Goal: Task Accomplishment & Management: Complete application form

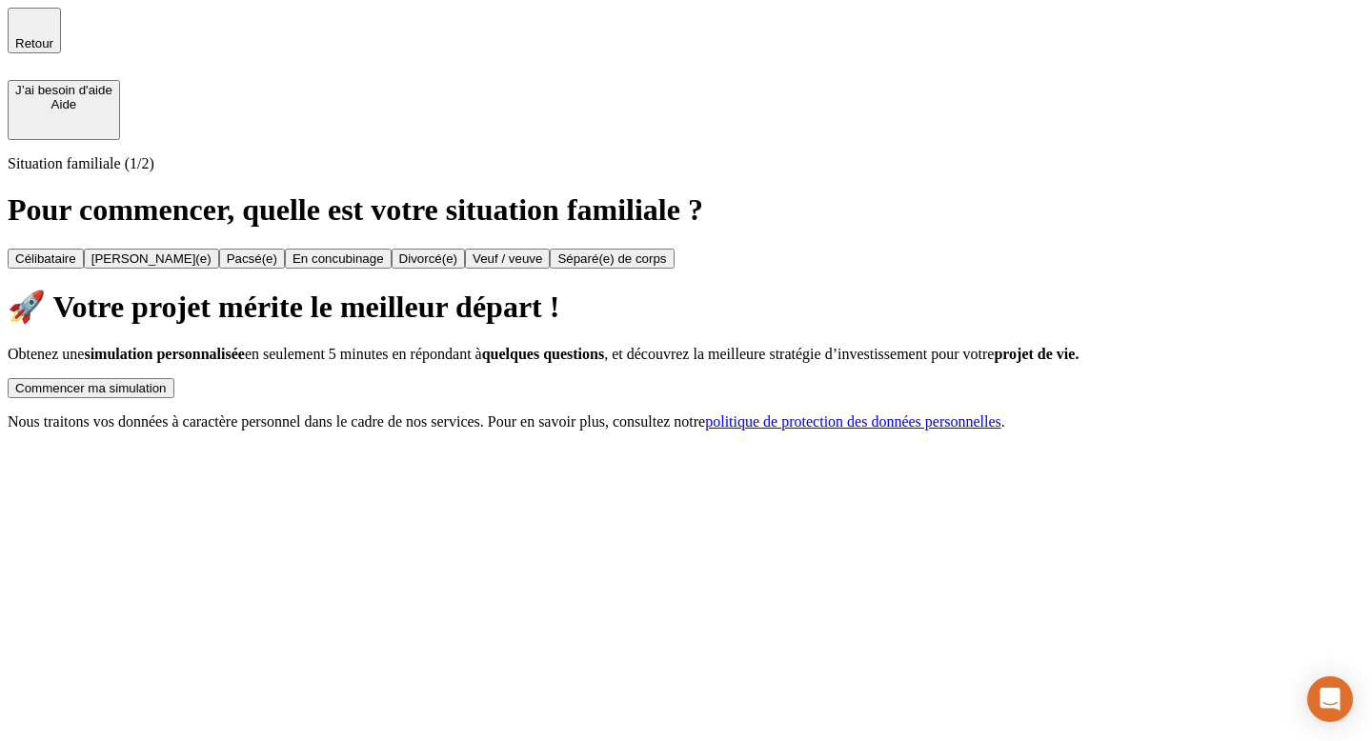
click at [167, 381] on div "Commencer ma simulation" at bounding box center [90, 388] width 151 height 14
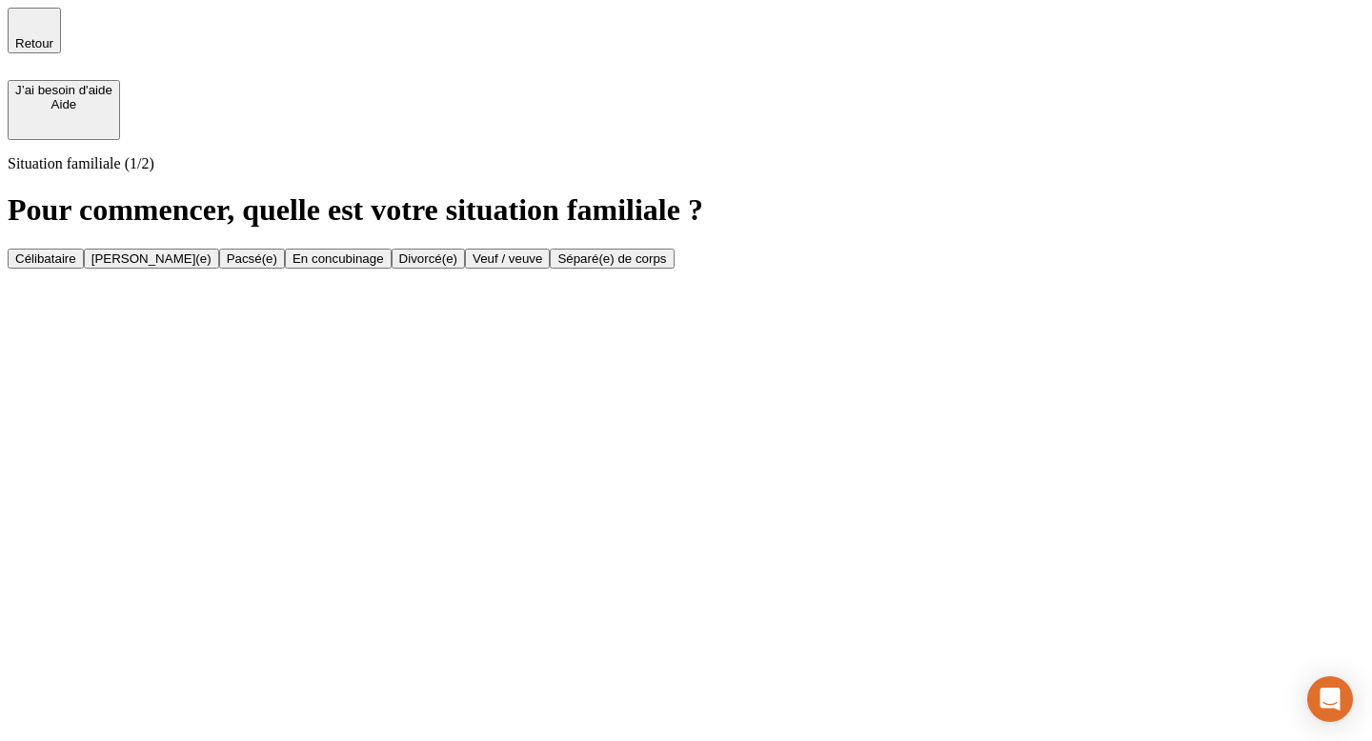
click at [219, 249] on button "[PERSON_NAME](e)" at bounding box center [151, 259] width 135 height 20
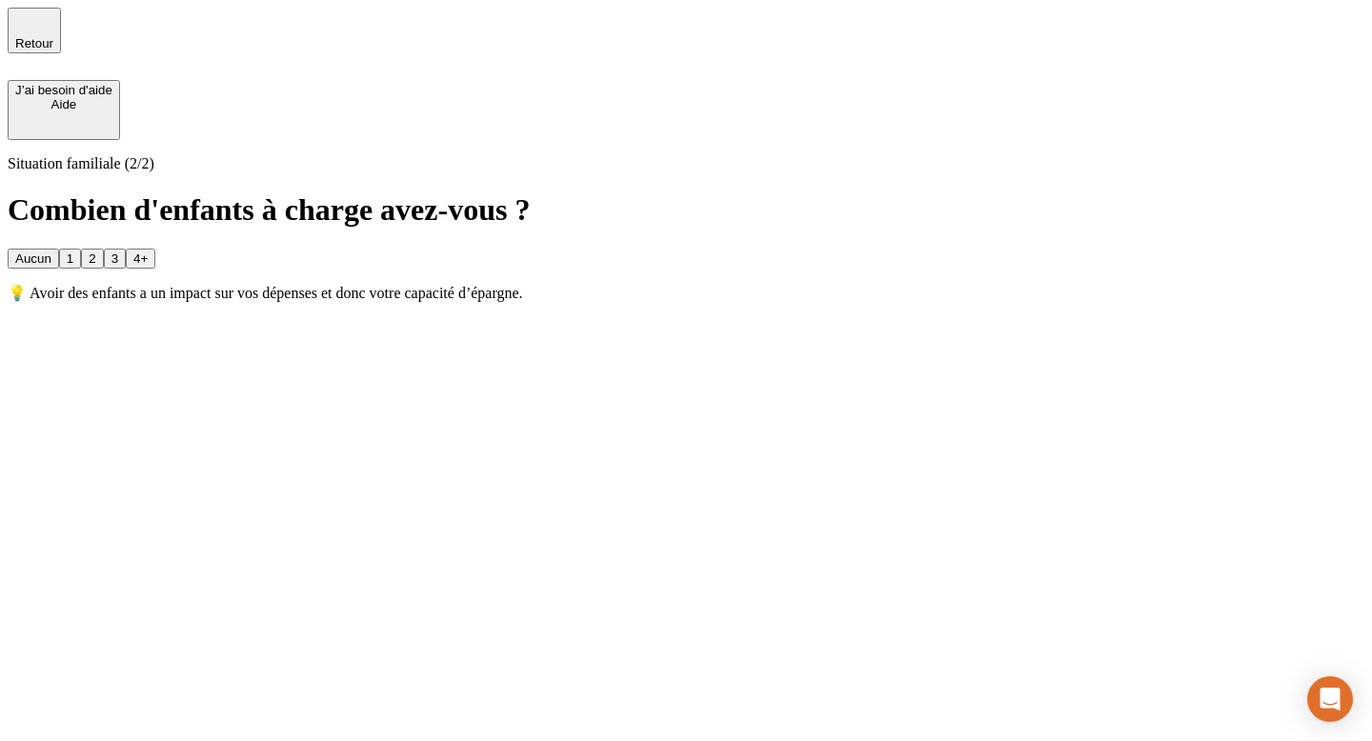
click at [103, 249] on button "2" at bounding box center [92, 259] width 22 height 20
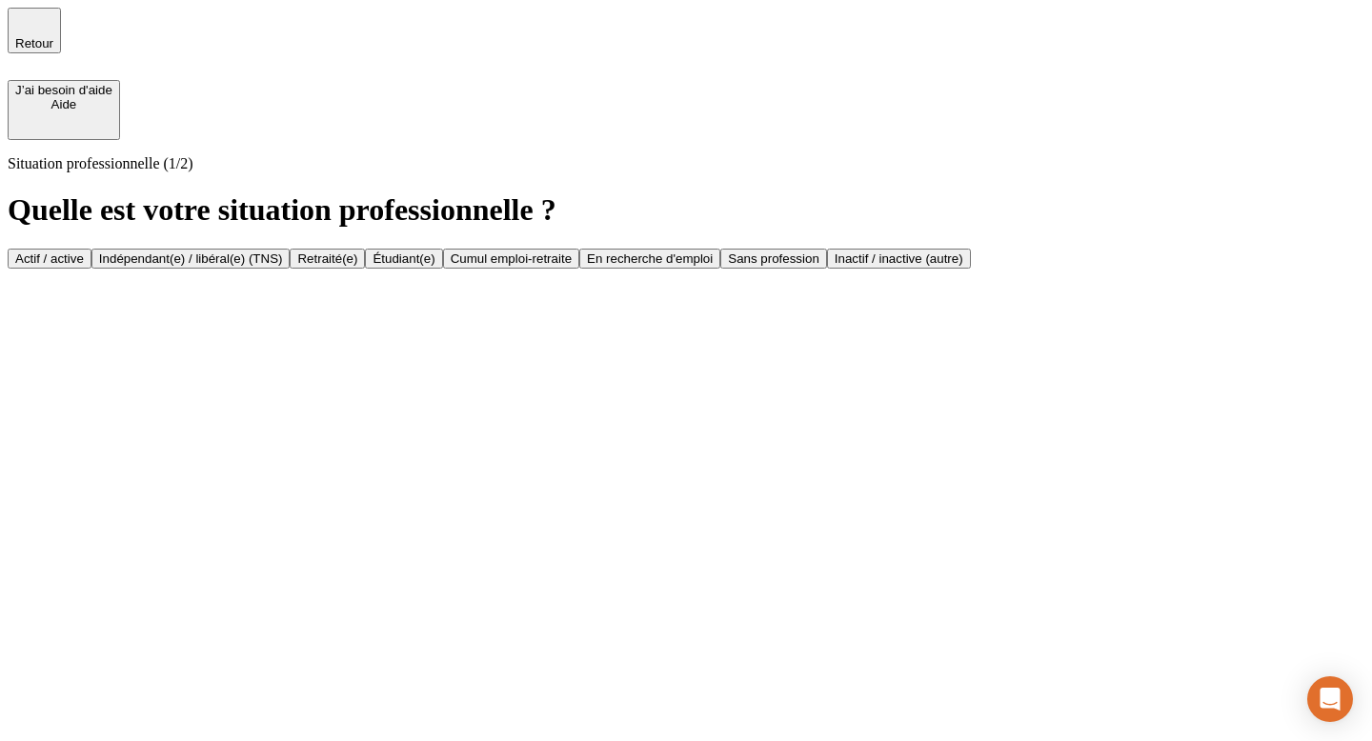
click at [283, 251] on div "Indépendant(e) / libéral(e) (TNS)" at bounding box center [191, 258] width 184 height 14
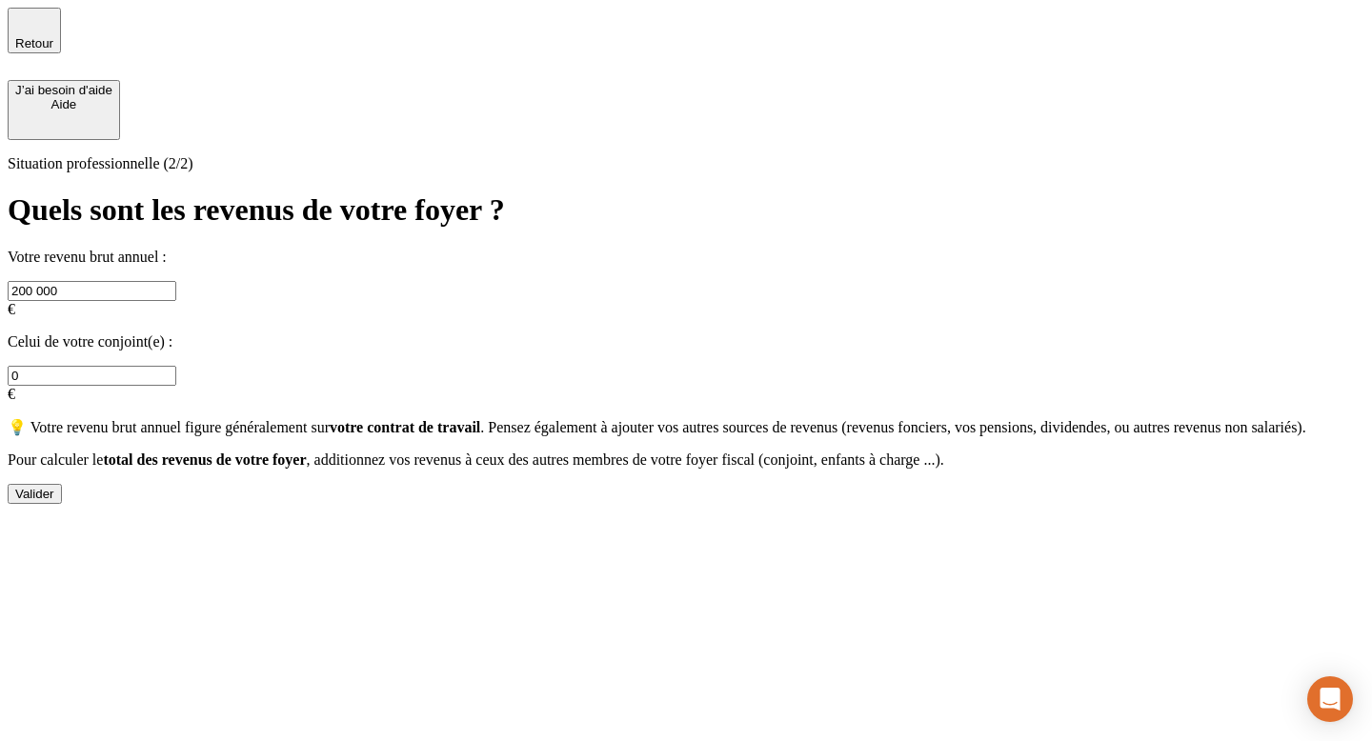
click at [176, 366] on input "0" at bounding box center [92, 376] width 169 height 20
type input "70 000"
click at [54, 501] on div "Valider" at bounding box center [34, 494] width 39 height 14
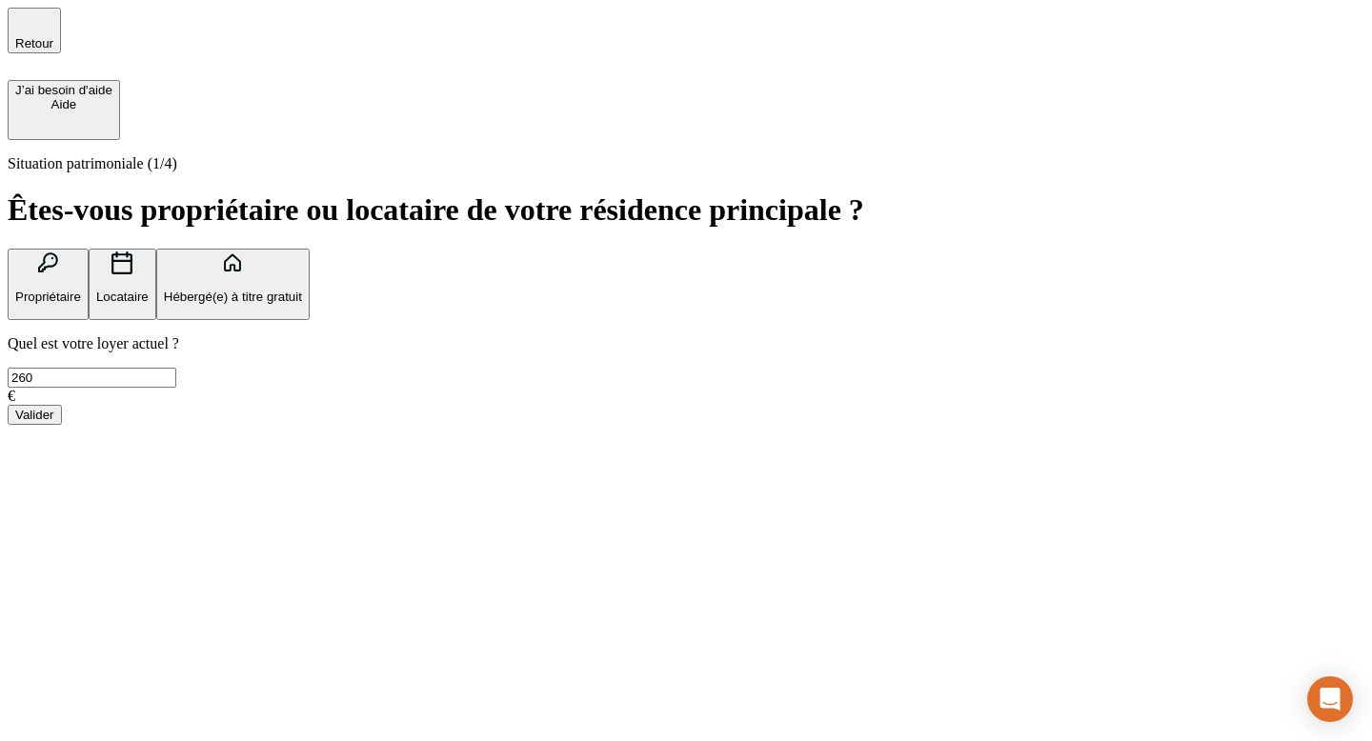
click at [176, 388] on input "260" at bounding box center [92, 378] width 169 height 20
type input "2"
type input "509"
click at [89, 249] on button "Propriétaire" at bounding box center [48, 284] width 81 height 71
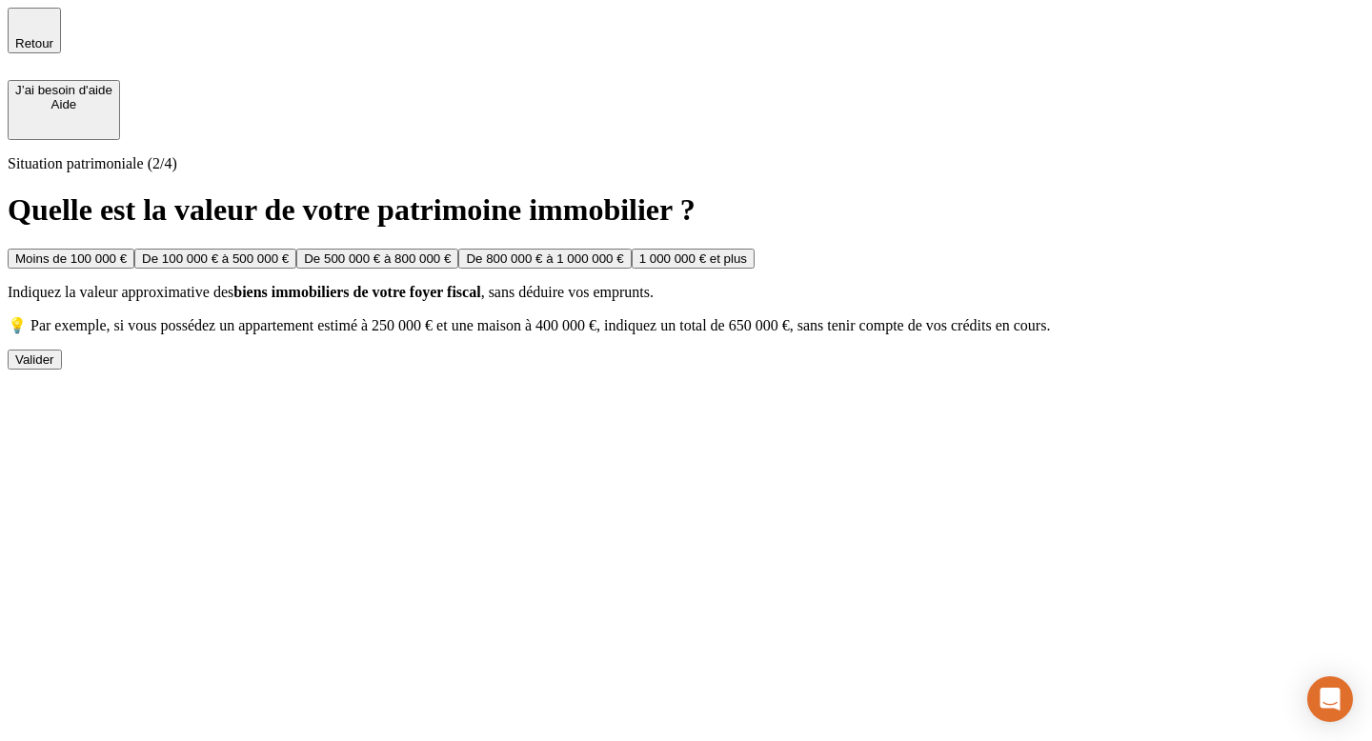
click at [296, 249] on button "De 100 000 € à 500 000 €" at bounding box center [215, 259] width 162 height 20
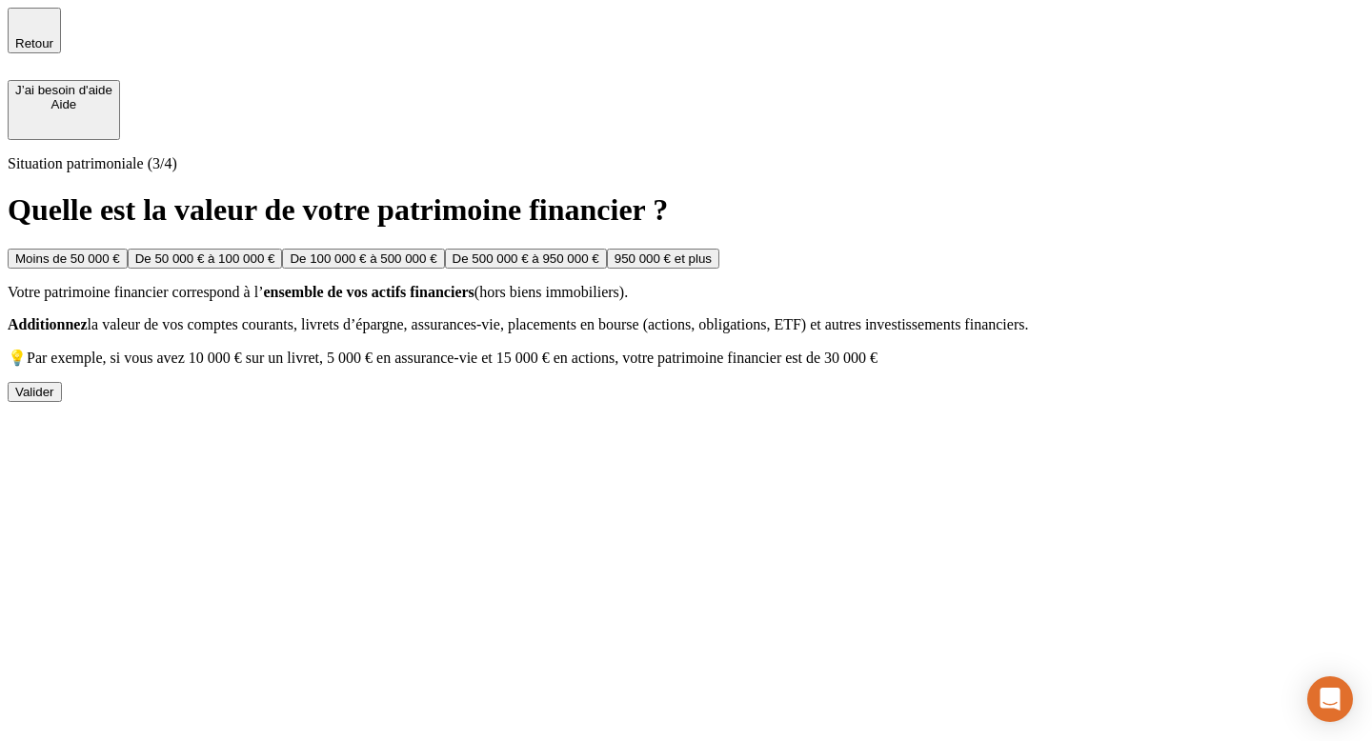
click at [128, 249] on button "Moins de 50 000 €" at bounding box center [68, 259] width 120 height 20
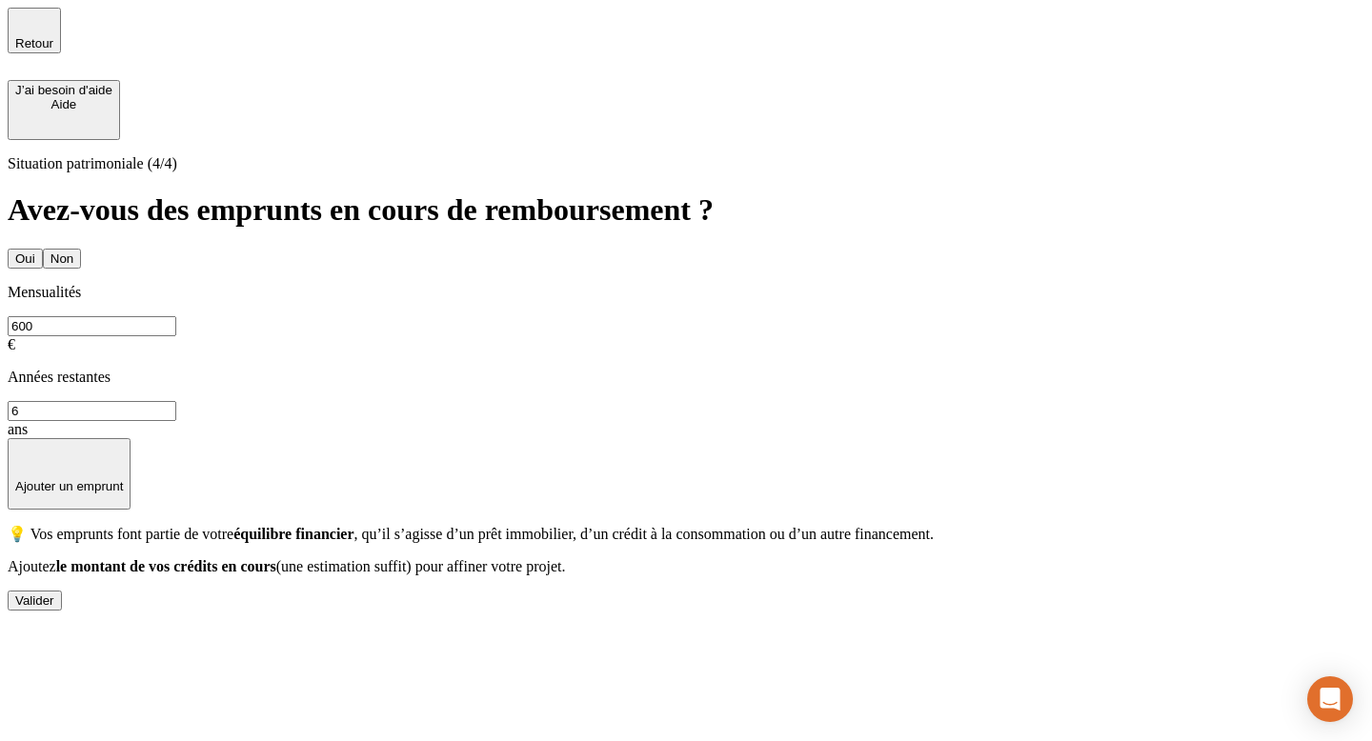
click at [54, 603] on div "Valider" at bounding box center [34, 600] width 39 height 14
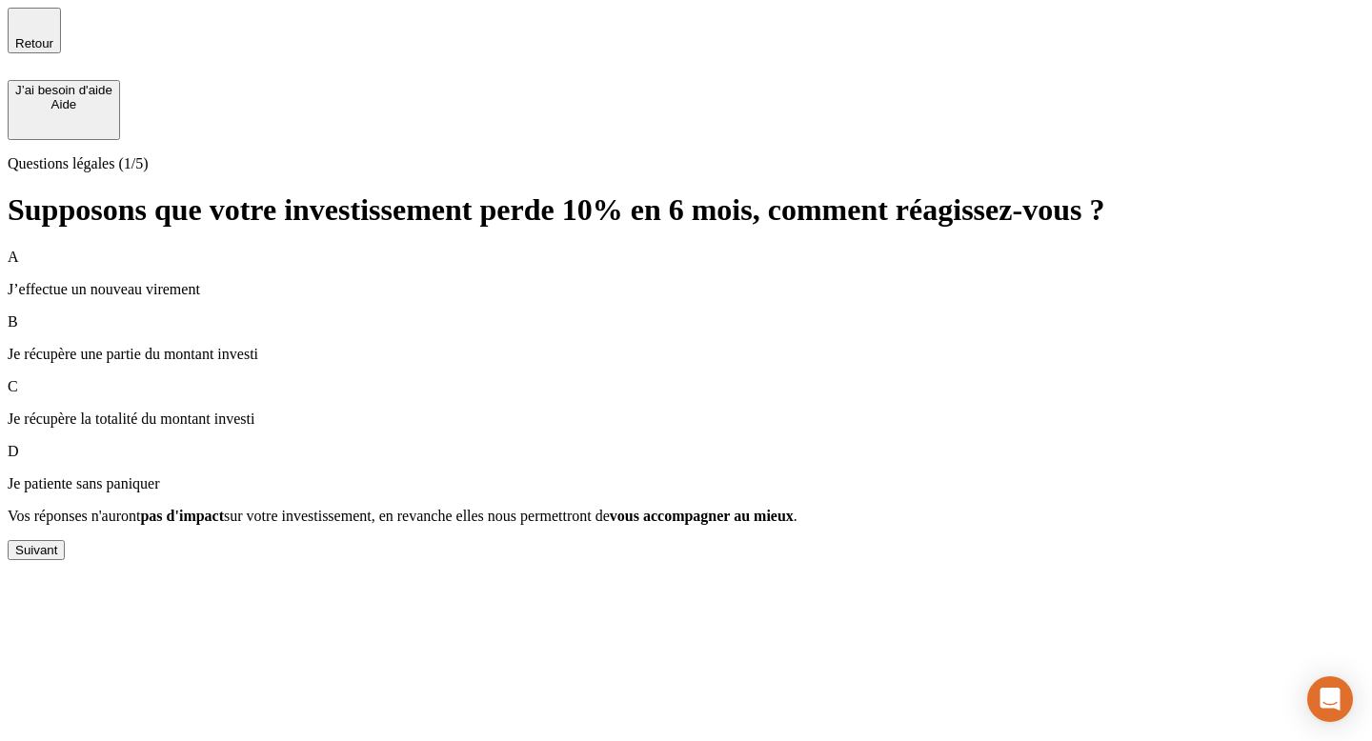
click at [602, 346] on p "Je récupère une partie du montant investi" at bounding box center [686, 354] width 1356 height 17
click at [57, 557] on div "Suivant" at bounding box center [36, 550] width 42 height 14
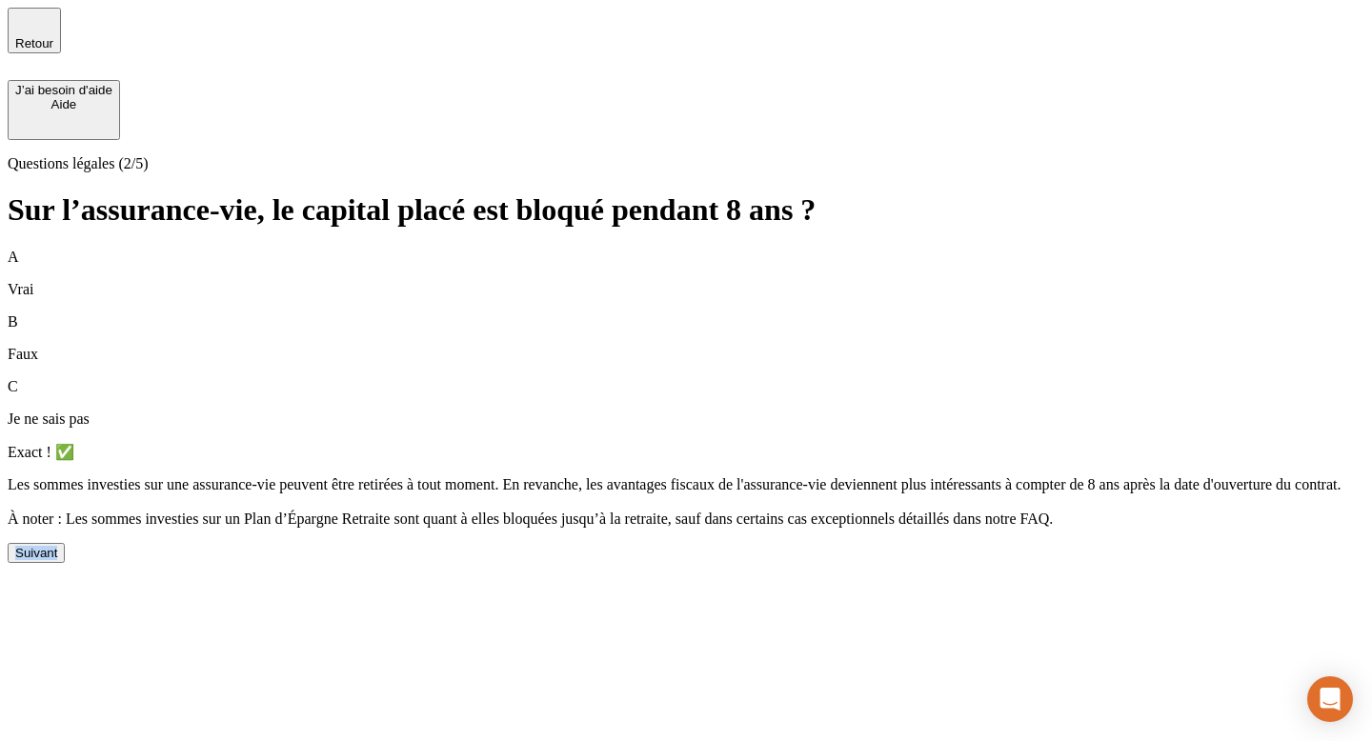
click at [385, 563] on div "A Vrai B Faux C Je ne sais pas Exact ! ✅ Les sommes investies sur une assurance…" at bounding box center [686, 406] width 1356 height 314
click at [57, 560] on div "Suivant" at bounding box center [36, 553] width 42 height 14
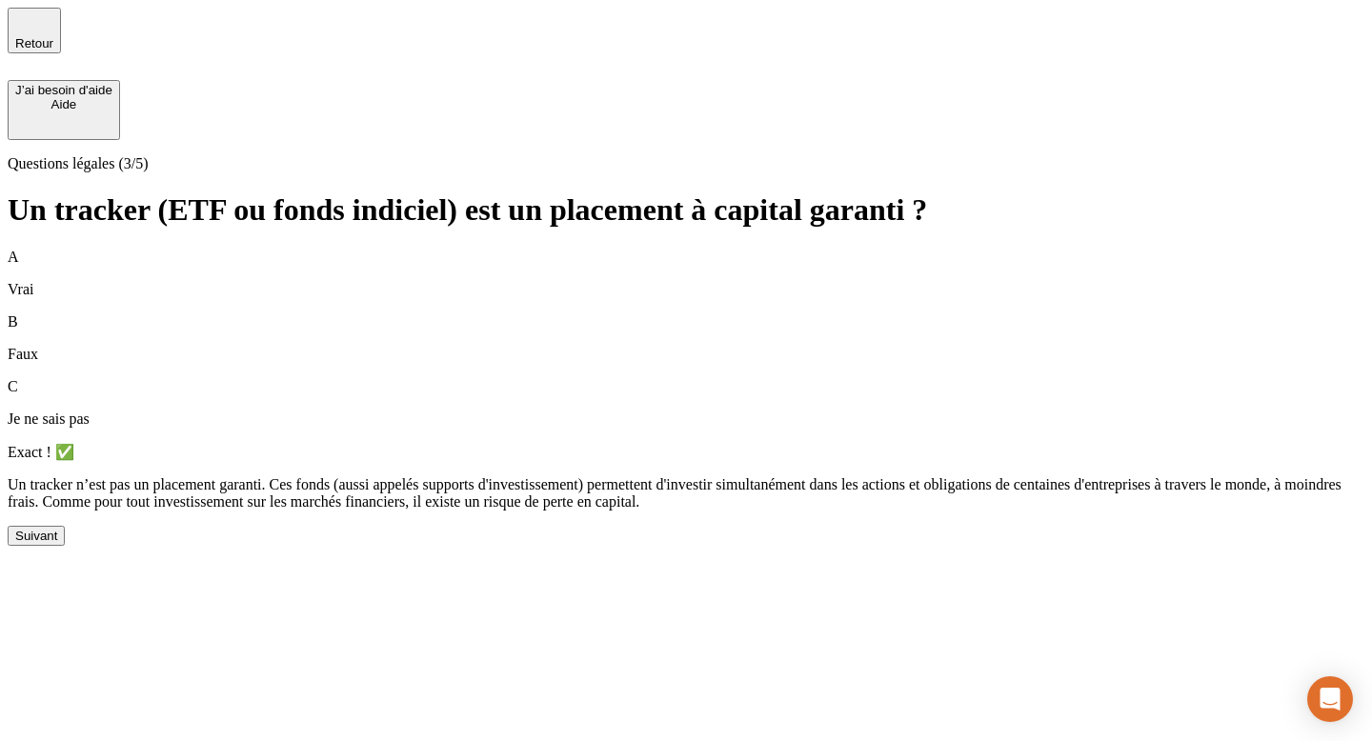
click at [41, 30] on icon "button" at bounding box center [34, 21] width 23 height 23
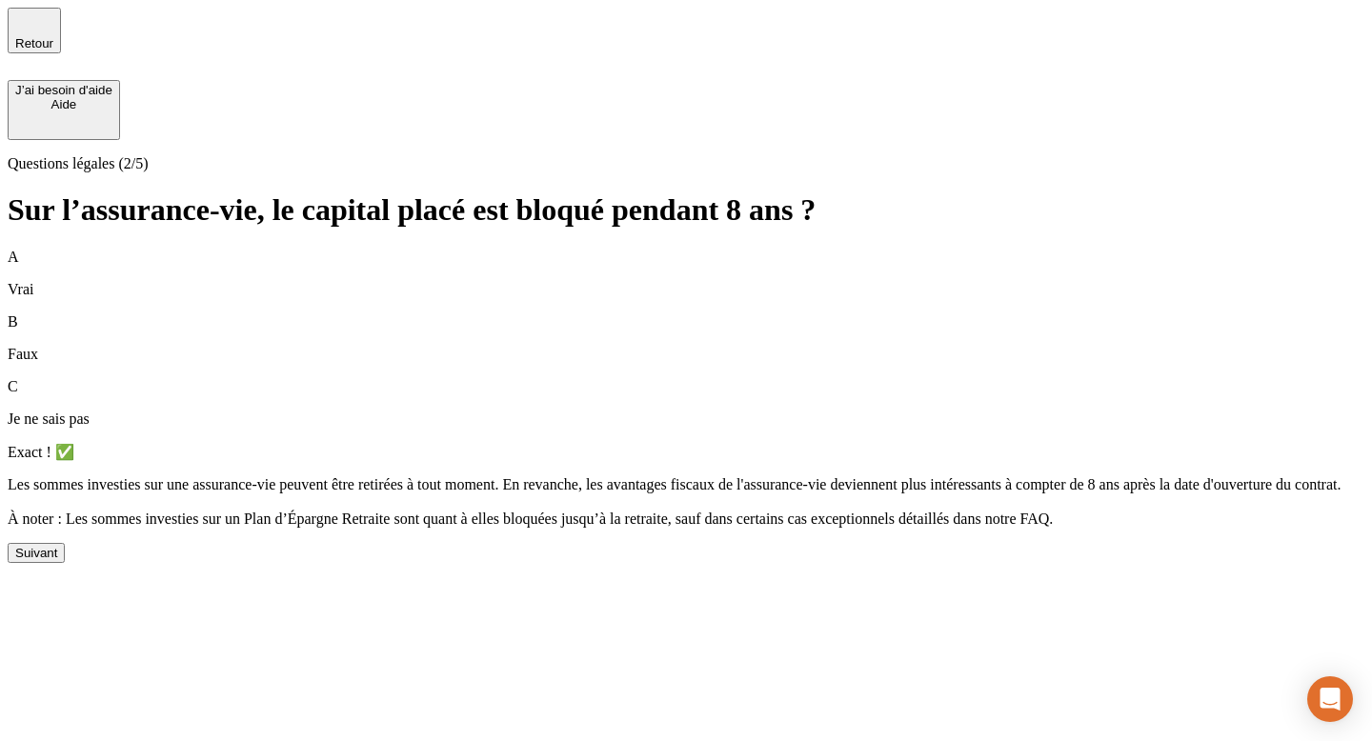
click at [57, 560] on div "Suivant" at bounding box center [36, 553] width 42 height 14
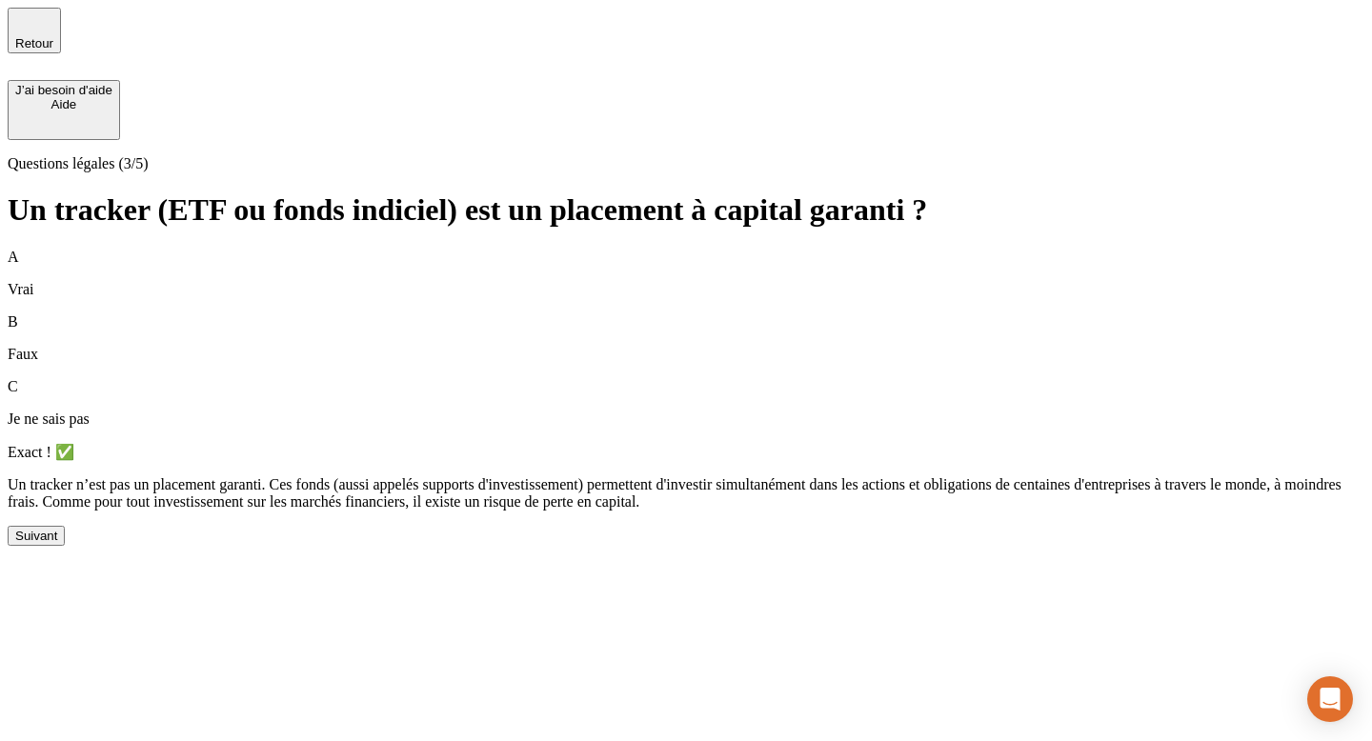
click at [57, 543] on div "Suivant" at bounding box center [36, 536] width 42 height 14
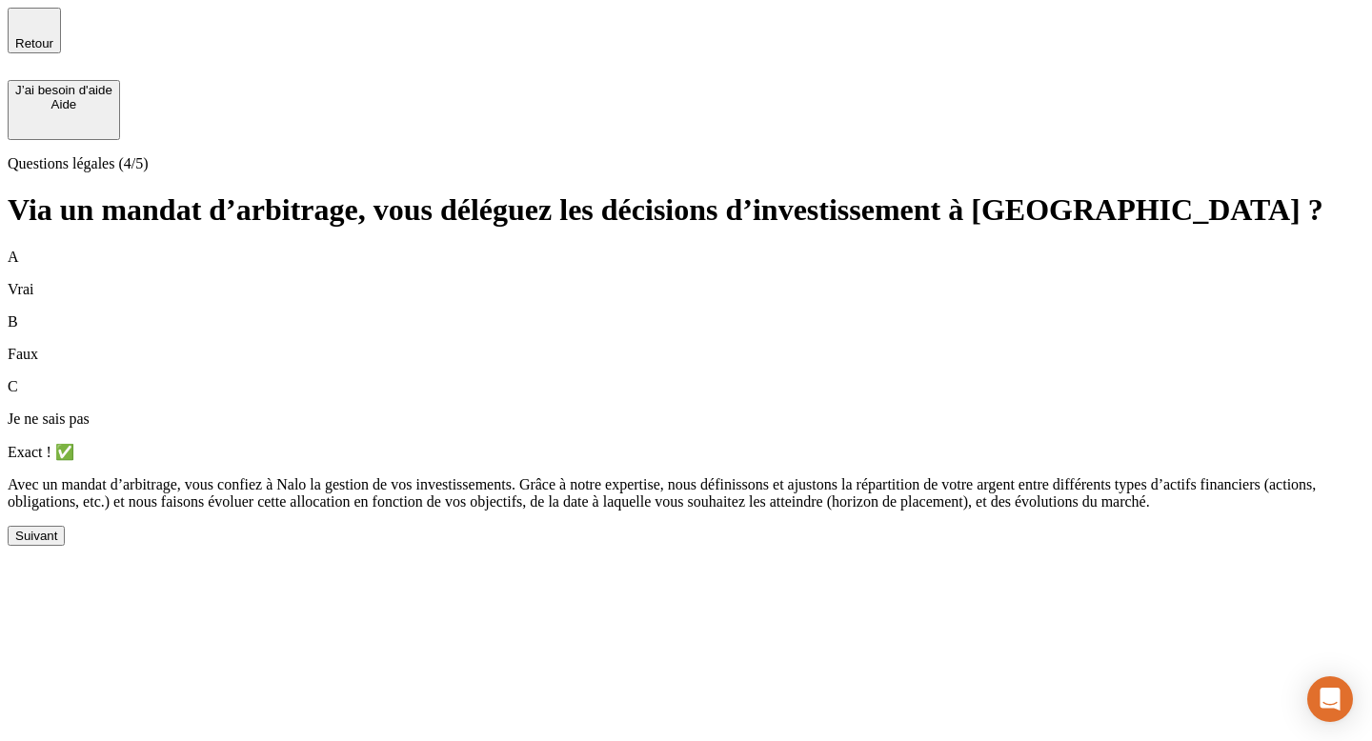
click at [65, 546] on button "Suivant" at bounding box center [36, 536] width 57 height 20
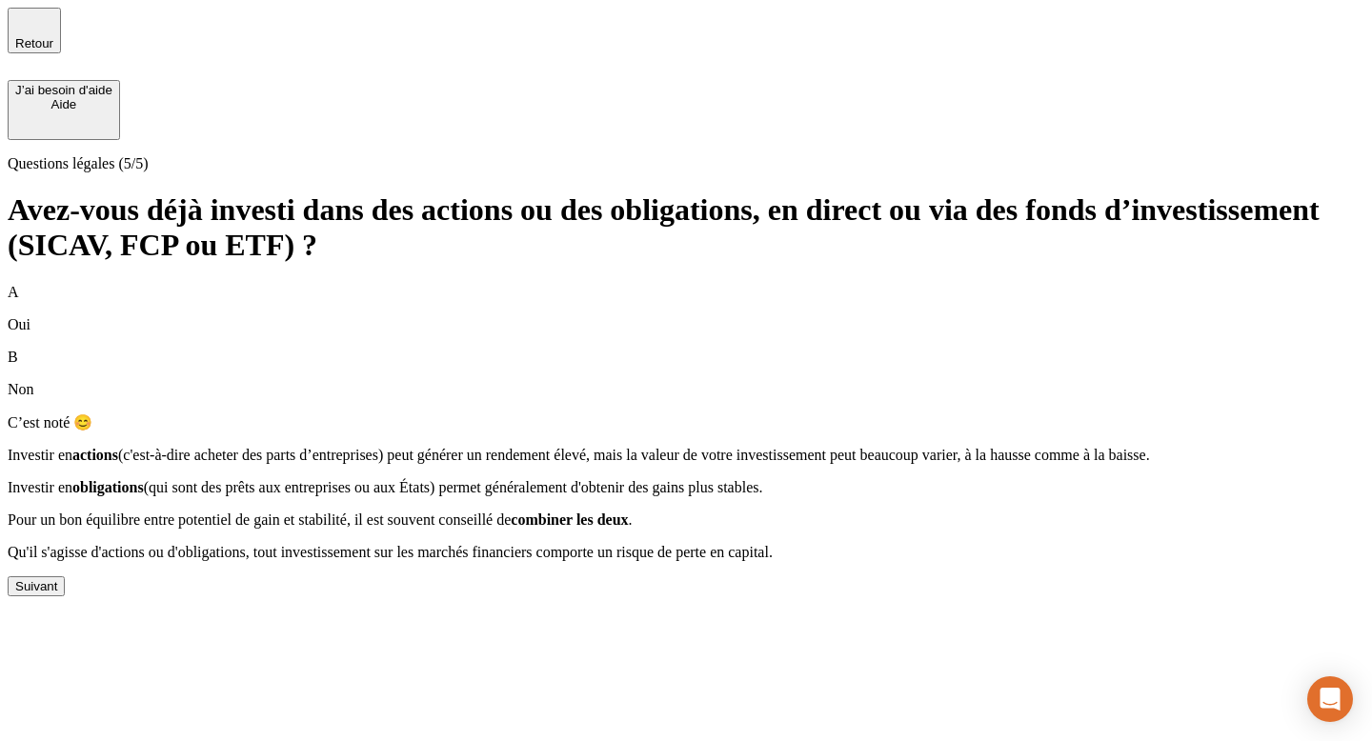
click at [65, 596] on button "Suivant" at bounding box center [36, 586] width 57 height 20
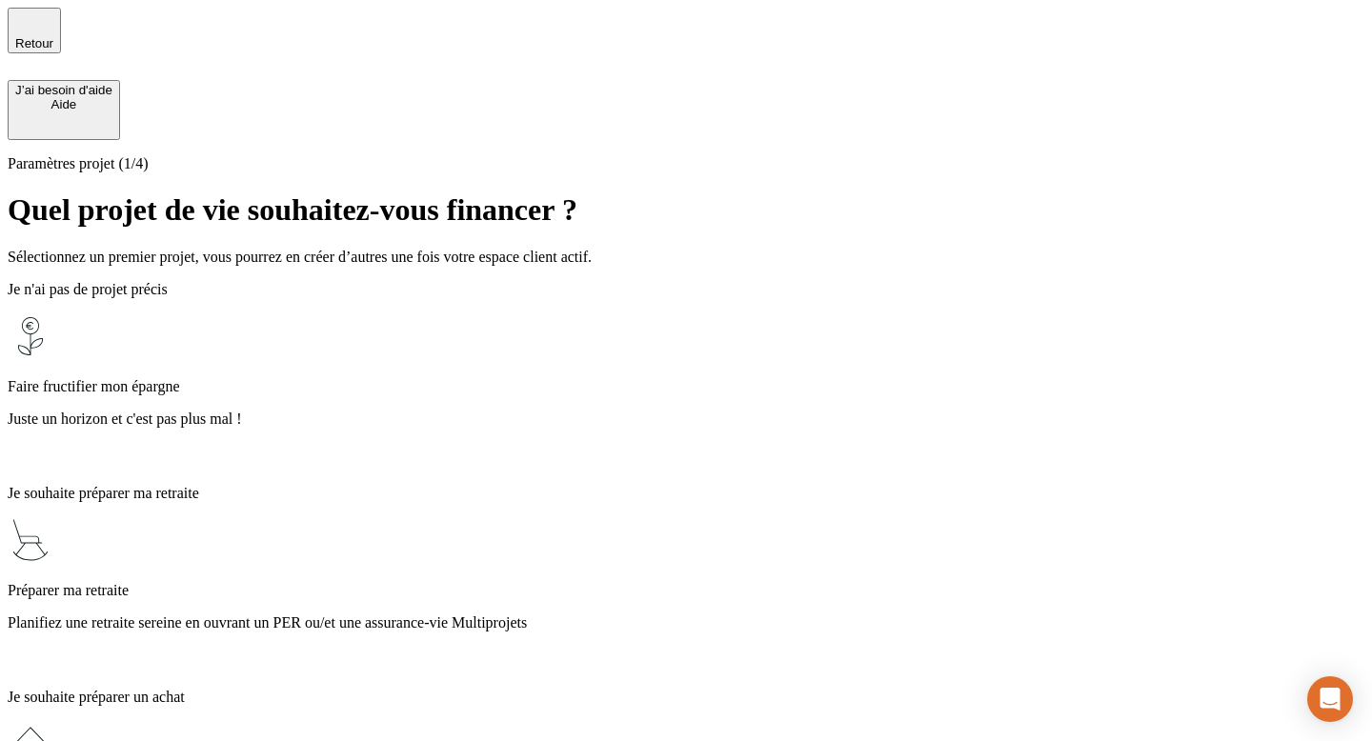
click at [27, 21] on div "Retour J’ai besoin d'aide [PERSON_NAME]" at bounding box center [686, 74] width 1356 height 132
click at [32, 29] on icon "button" at bounding box center [34, 21] width 13 height 13
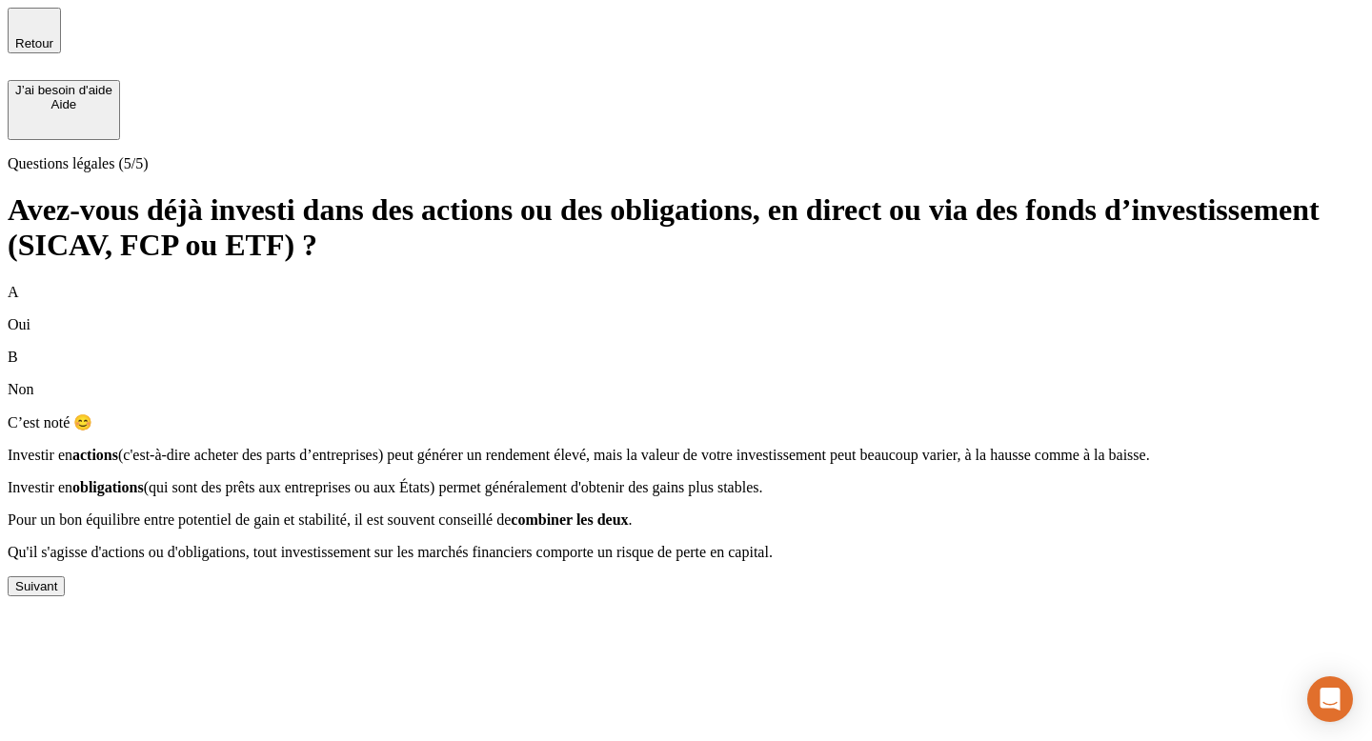
click at [57, 593] on div "Suivant" at bounding box center [36, 586] width 42 height 14
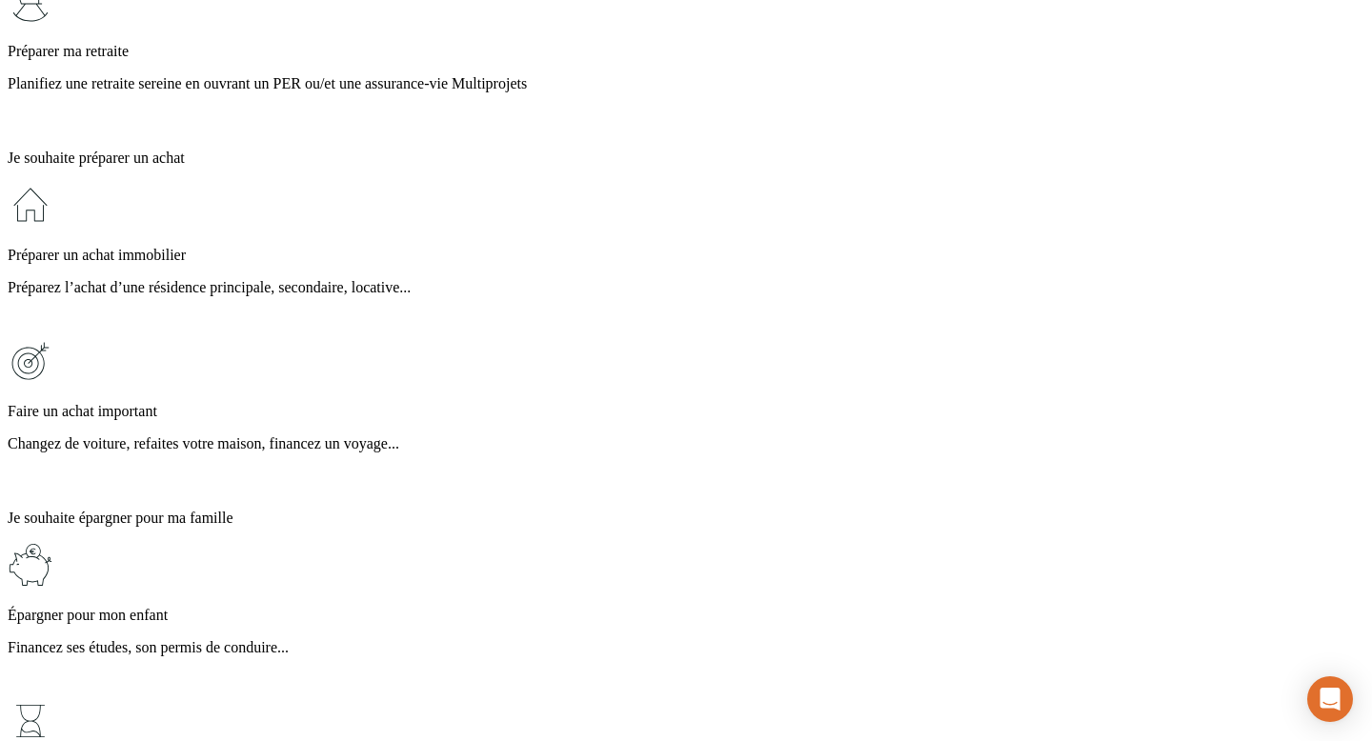
scroll to position [644, 0]
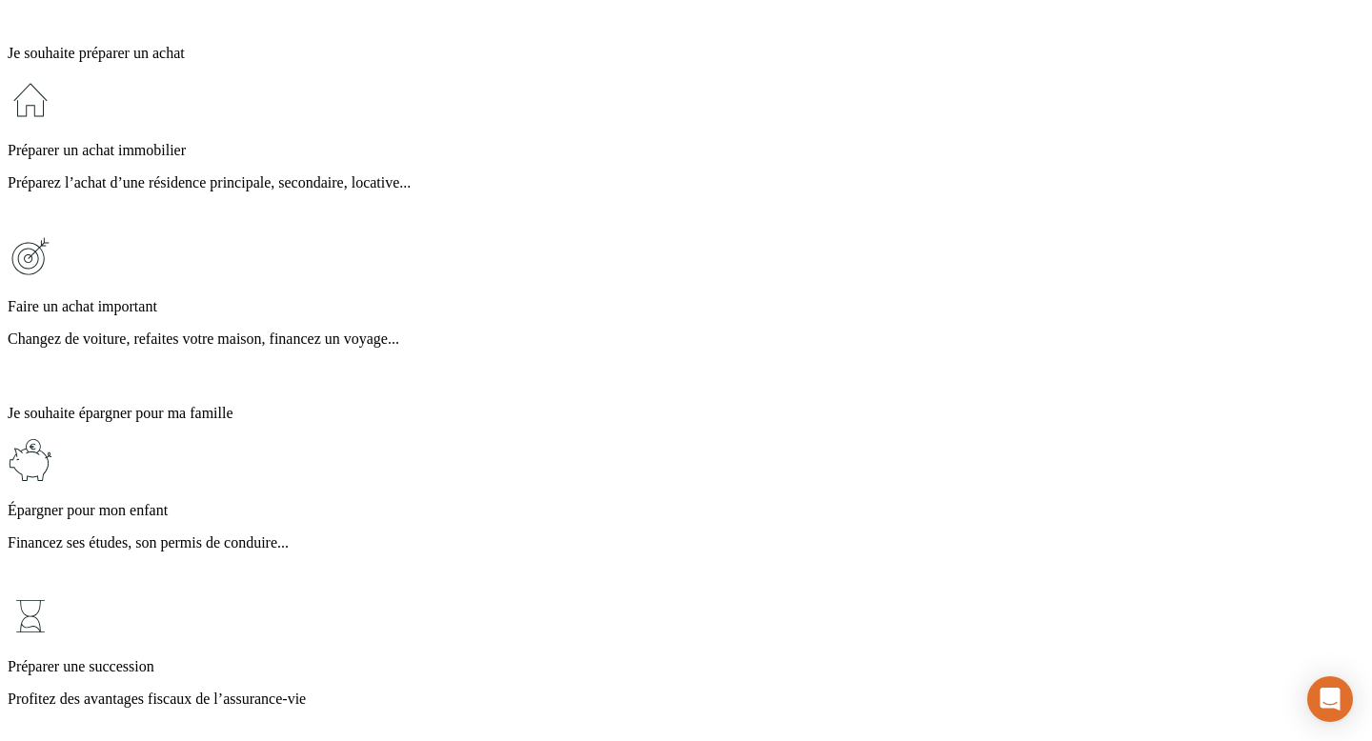
click at [750, 437] on div "Épargner pour mon enfant Financez ses études, son permis de conduire..." at bounding box center [686, 515] width 1356 height 156
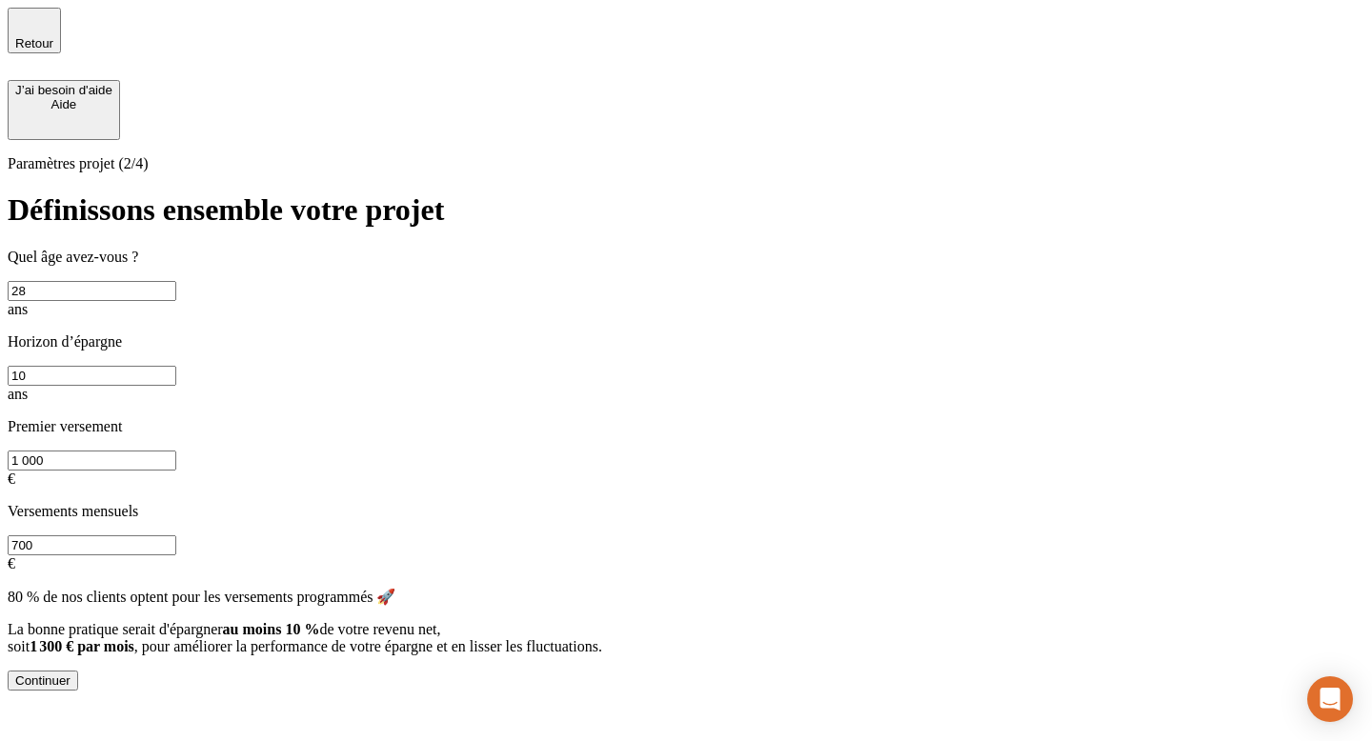
click at [70, 673] on div "Continuer" at bounding box center [42, 680] width 55 height 14
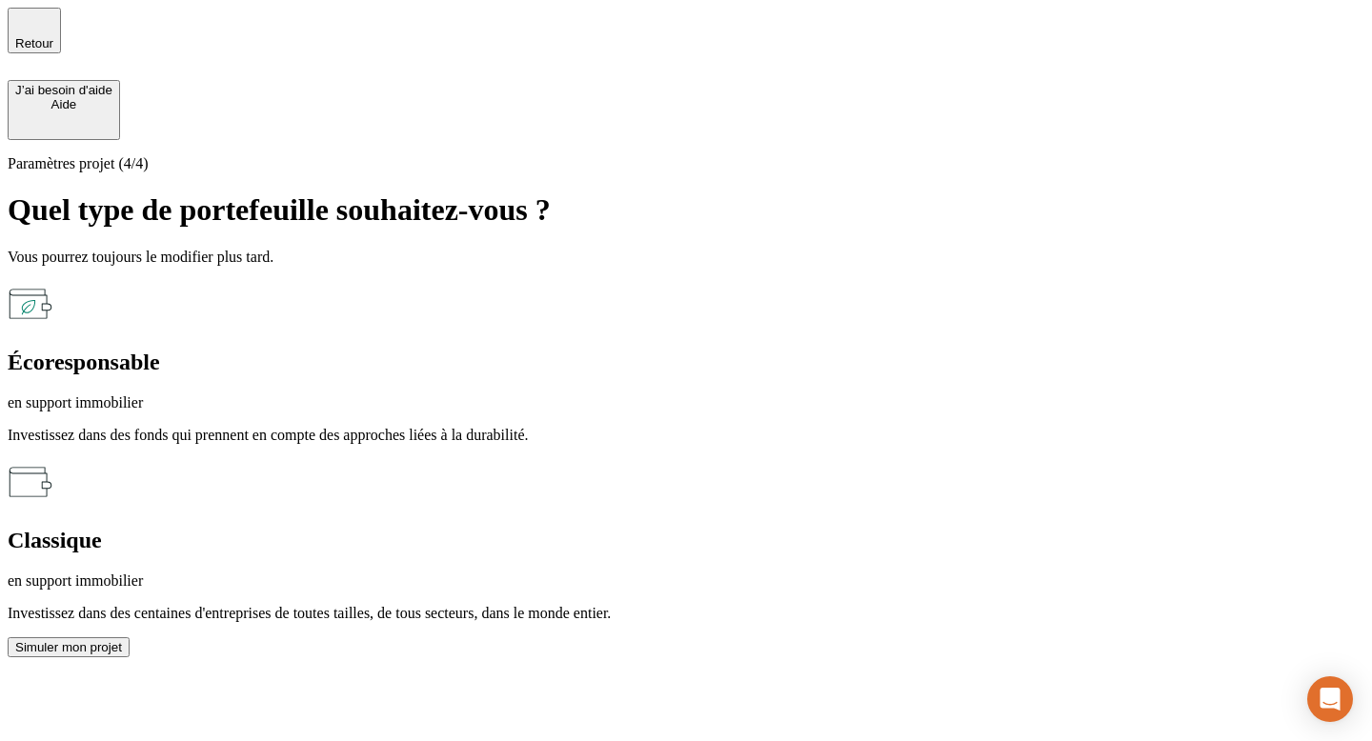
click at [857, 572] on p "en support immobilier" at bounding box center [686, 580] width 1356 height 17
click at [122, 640] on div "Simuler mon projet" at bounding box center [68, 647] width 107 height 14
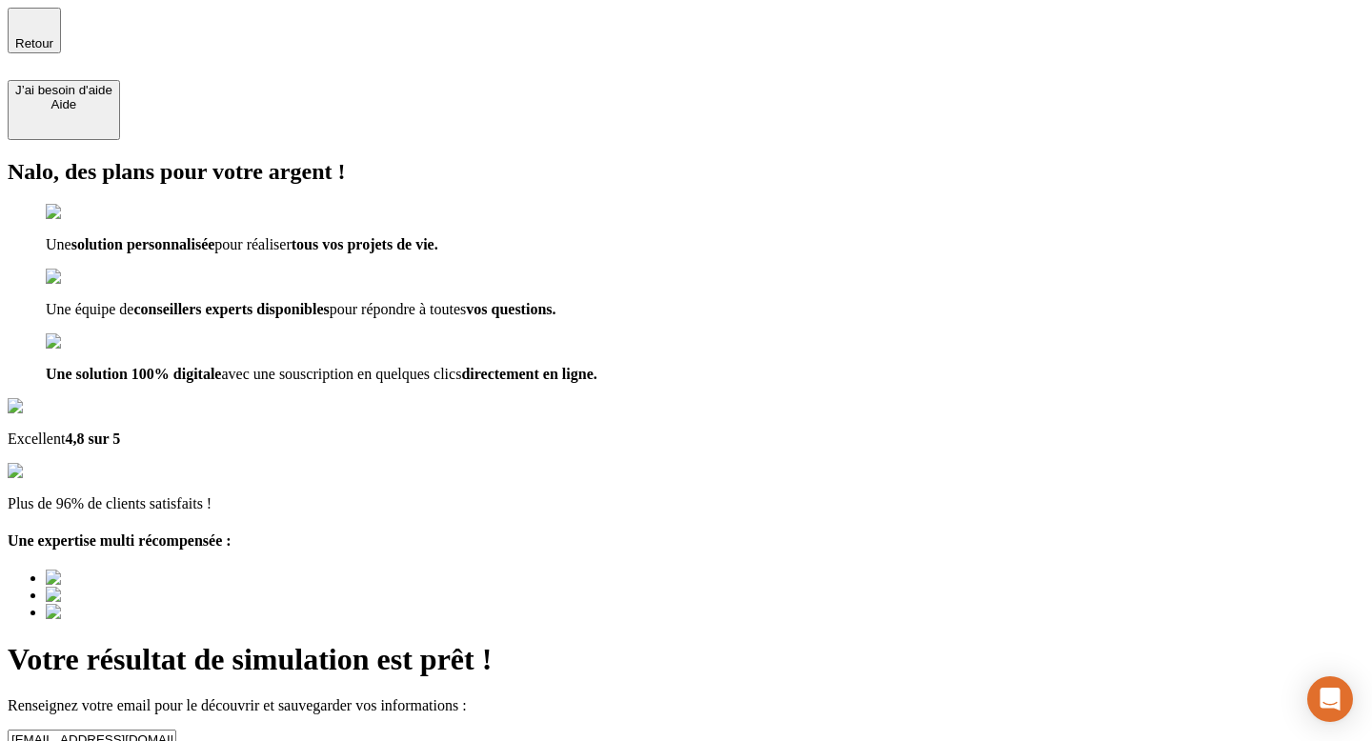
click at [176, 730] on input "[EMAIL_ADDRESS][DOMAIN_NAME]" at bounding box center [92, 740] width 169 height 20
type input "[EMAIL_ADDRESS][DOMAIN_NAME]"
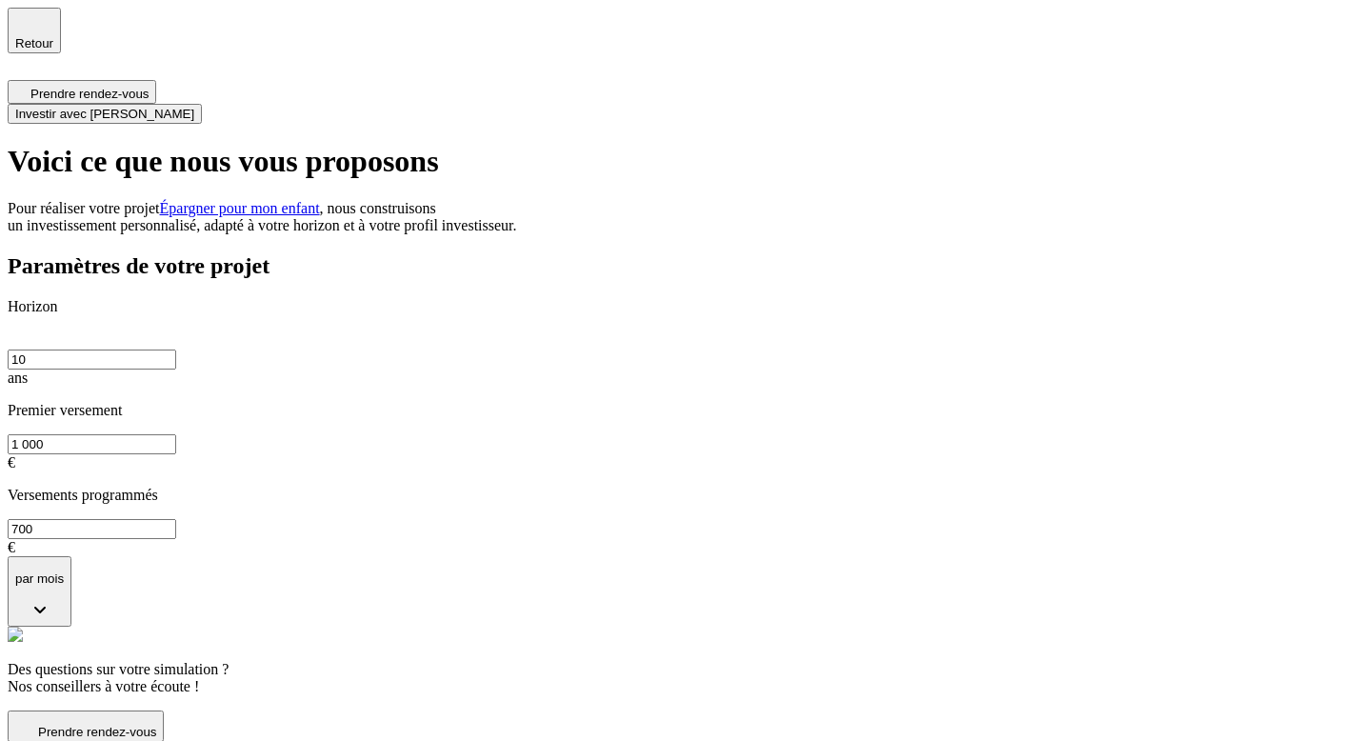
click at [156, 725] on span "Prendre rendez-vous" at bounding box center [97, 732] width 118 height 14
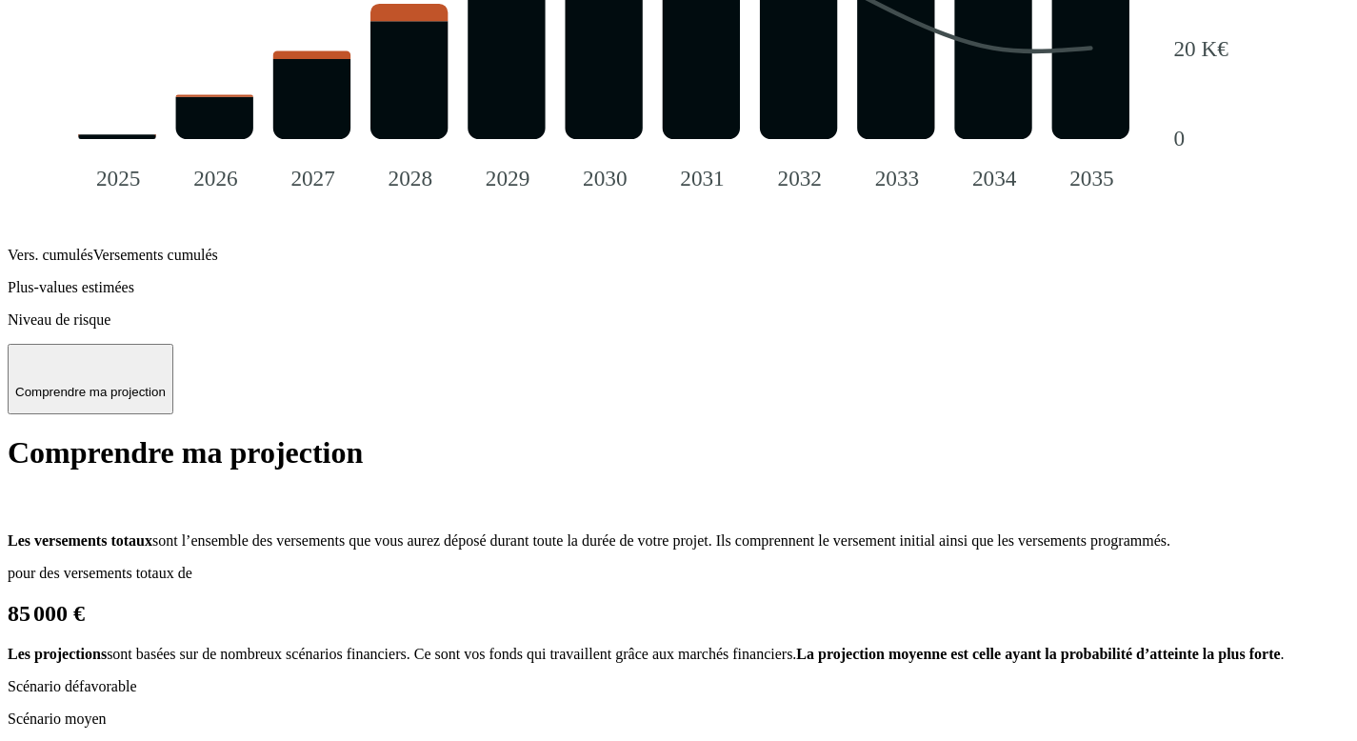
scroll to position [2159, 0]
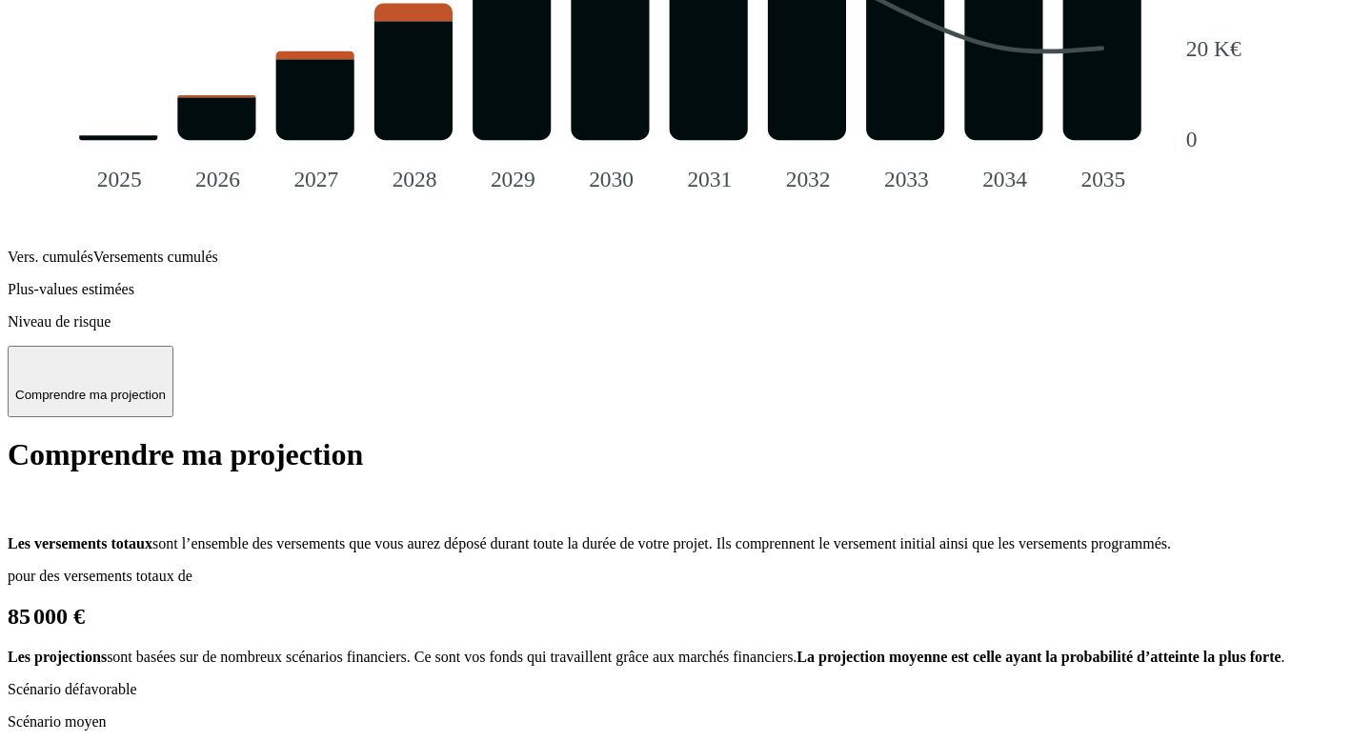
radio input "true"
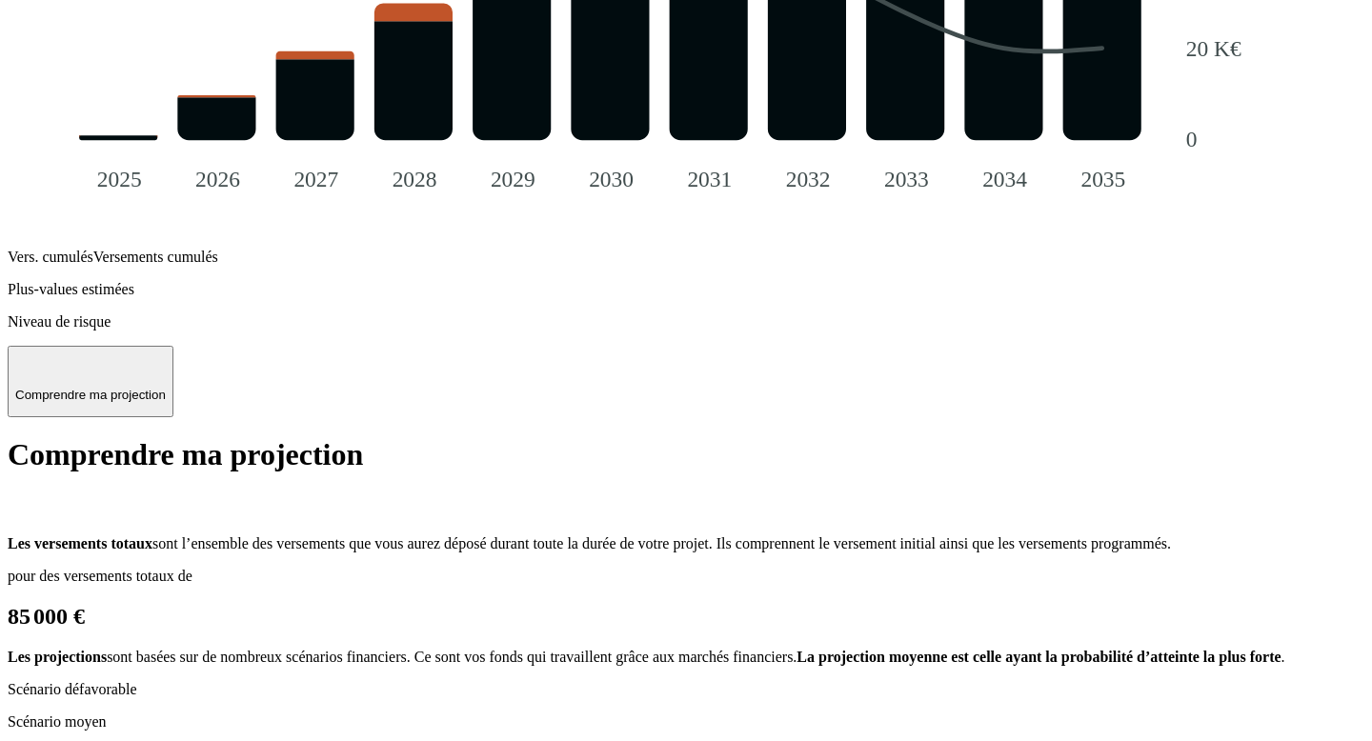
type input "Jean"
type input "[DEMOGRAPHIC_DATA]"
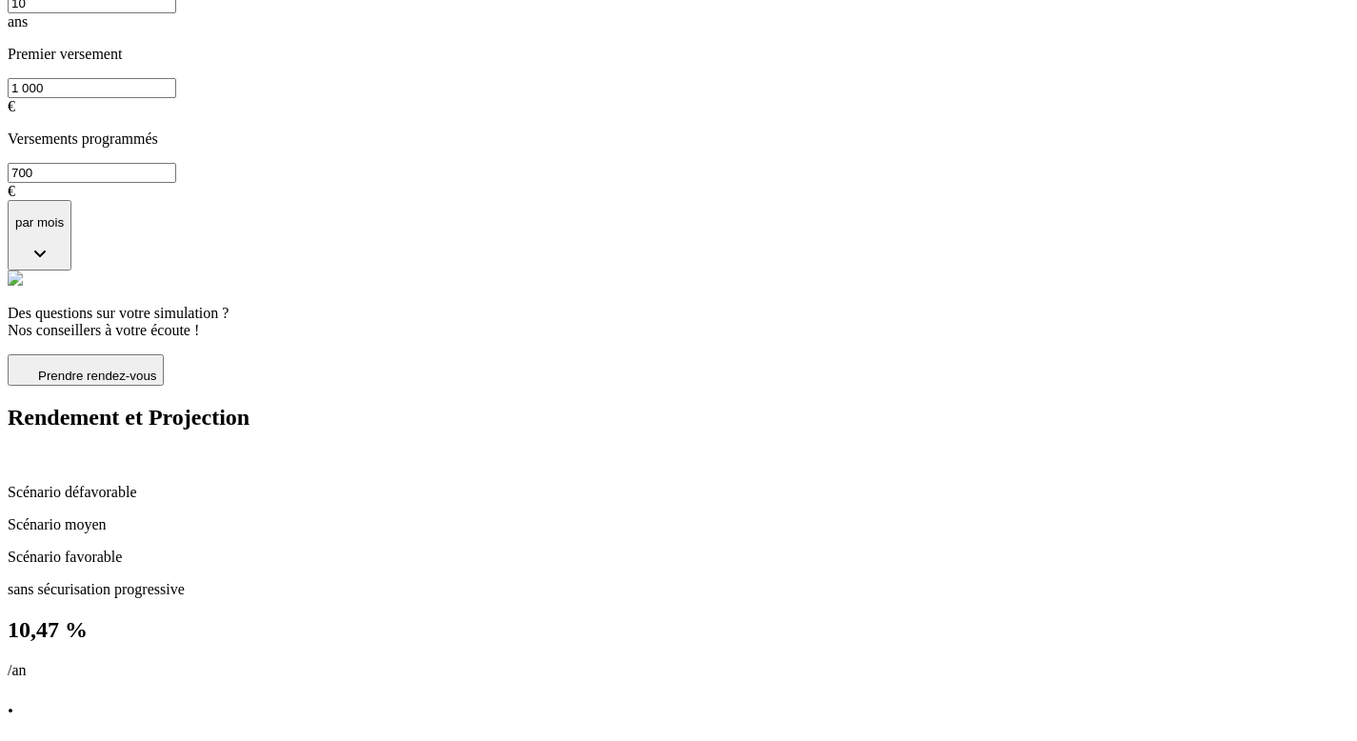
scroll to position [357, 0]
